Goal: Task Accomplishment & Management: Complete application form

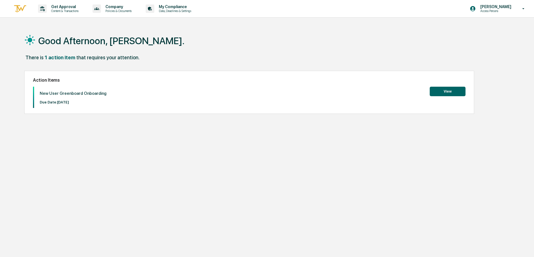
click at [451, 91] on button "View" at bounding box center [448, 92] width 36 height 10
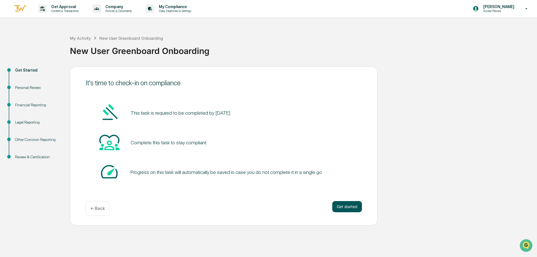
click at [350, 207] on button "Get started" at bounding box center [347, 206] width 30 height 11
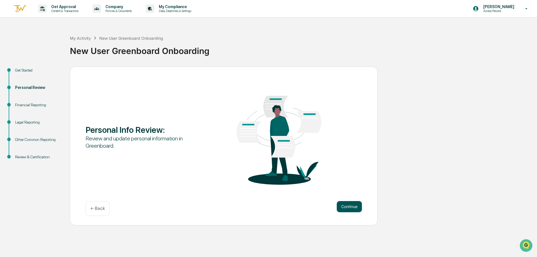
click at [352, 208] on button "Continue" at bounding box center [349, 206] width 25 height 11
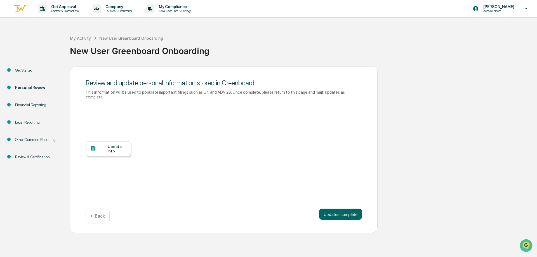
click at [110, 144] on div "Update Info" at bounding box center [117, 148] width 19 height 9
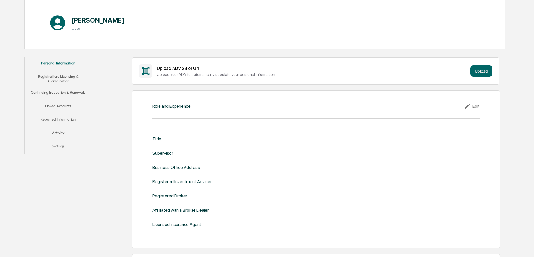
scroll to position [84, 0]
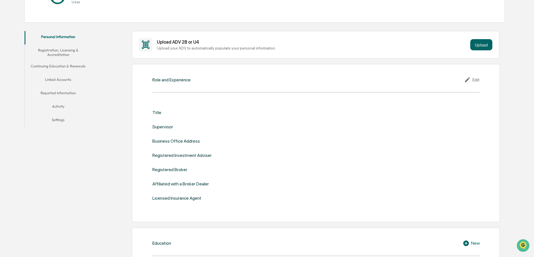
click at [186, 115] on div "Title" at bounding box center [316, 112] width 328 height 5
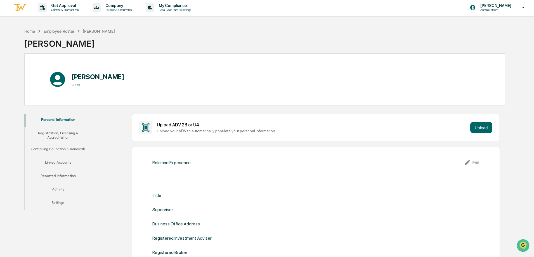
scroll to position [0, 0]
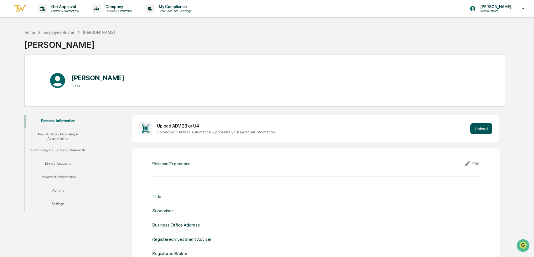
click at [480, 128] on button "Upload" at bounding box center [482, 128] width 22 height 11
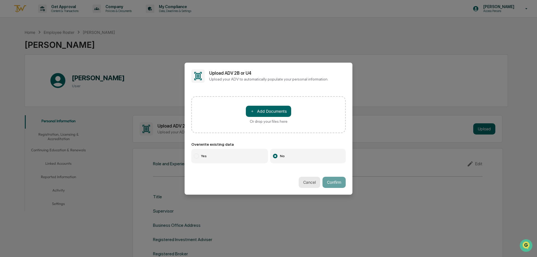
click at [310, 179] on button "Cancel" at bounding box center [310, 182] width 22 height 11
